Goal: Task Accomplishment & Management: Manage account settings

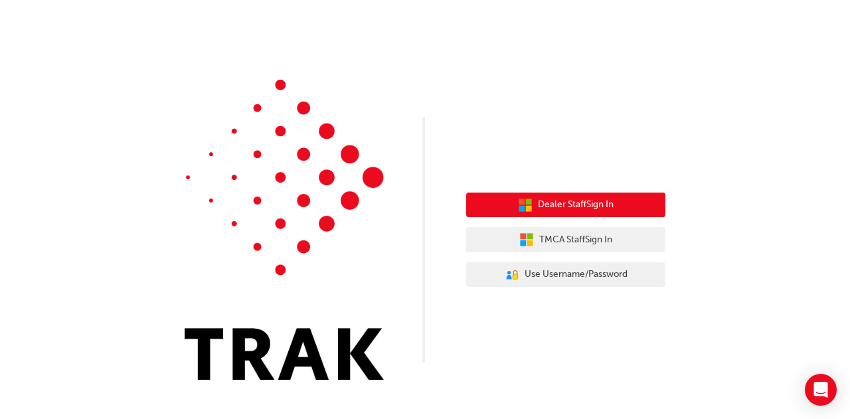
click at [568, 214] on button "Dealer Staff Sign In" at bounding box center [565, 205] width 199 height 25
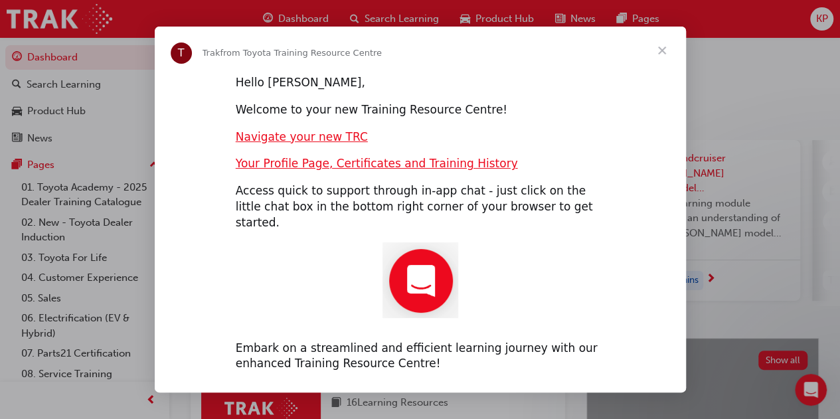
click at [663, 57] on span "Close" at bounding box center [662, 51] width 48 height 48
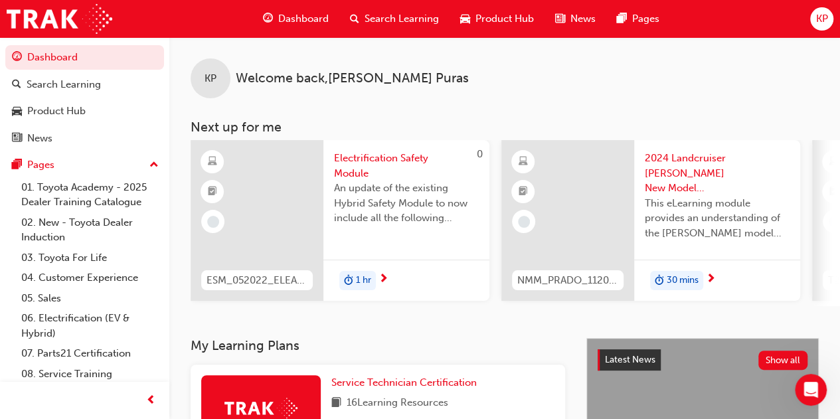
click at [823, 17] on span "KP" at bounding box center [821, 18] width 12 height 15
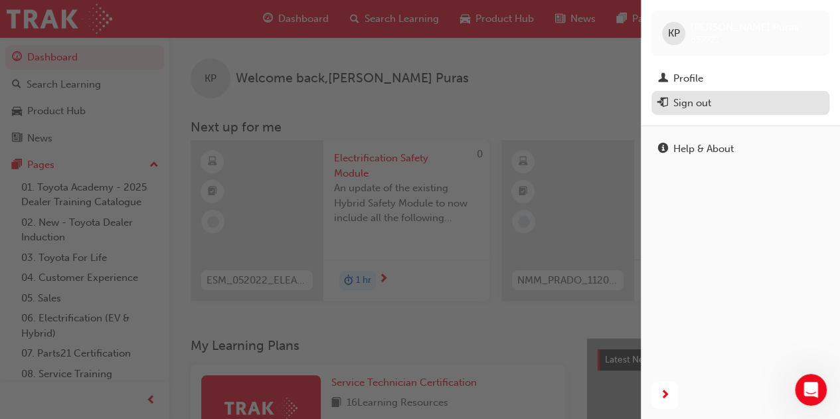
click at [704, 108] on div "Sign out" at bounding box center [692, 103] width 38 height 15
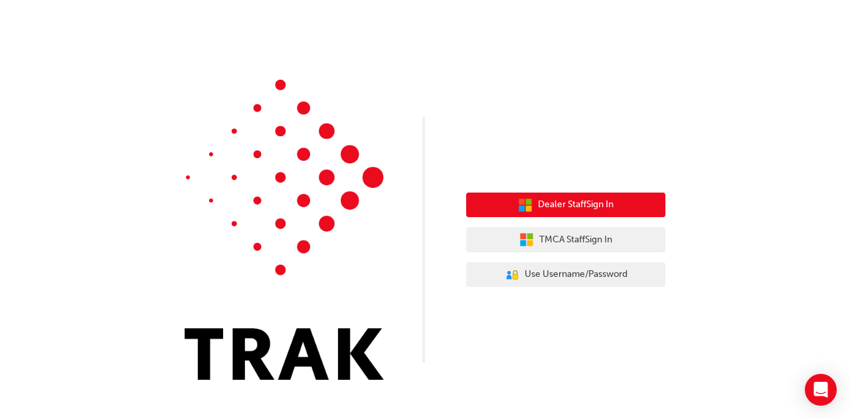
click at [574, 208] on span "Dealer Staff Sign In" at bounding box center [576, 204] width 76 height 15
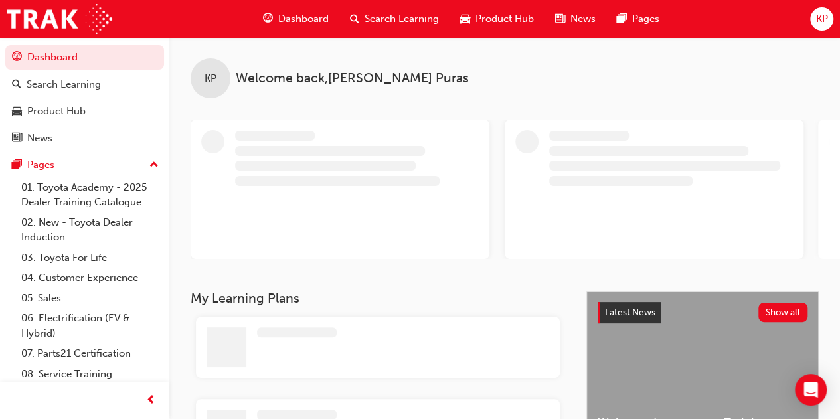
click at [827, 21] on span "KP" at bounding box center [821, 18] width 12 height 15
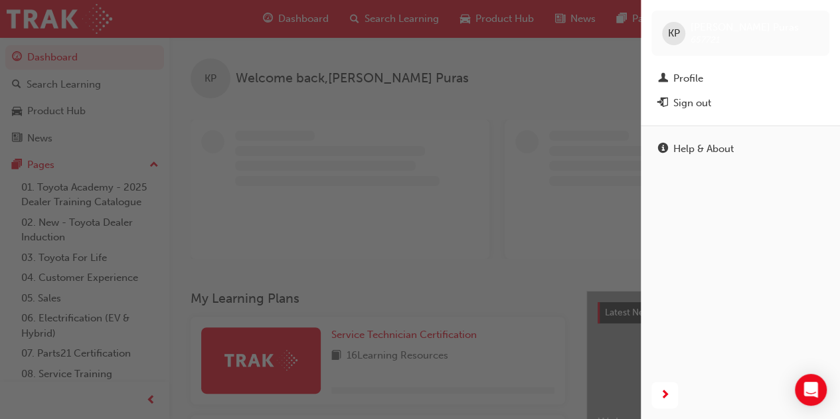
click at [708, 118] on div "[PERSON_NAME] Puras 657721 Profile Sign out" at bounding box center [740, 62] width 199 height 125
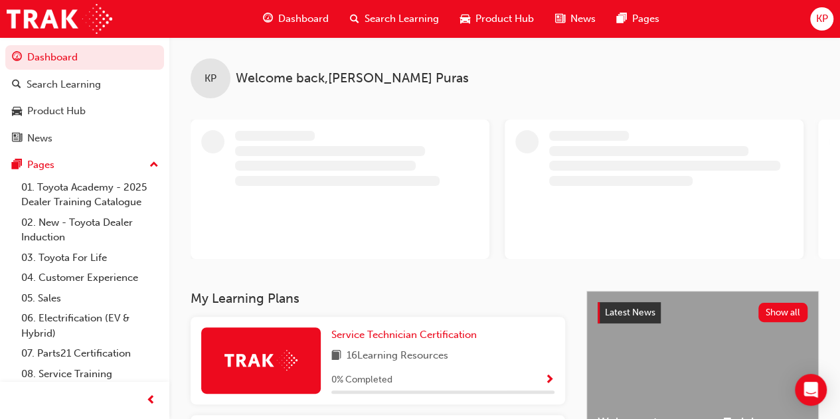
click at [826, 18] on span "KP" at bounding box center [821, 18] width 12 height 15
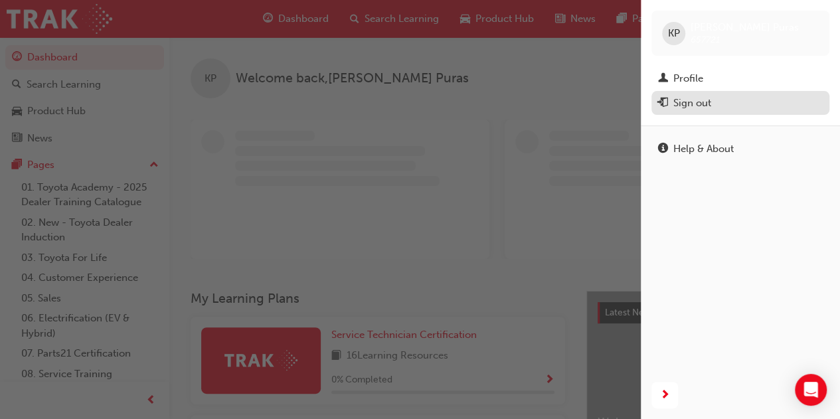
click at [732, 100] on div "Sign out" at bounding box center [740, 103] width 165 height 17
